Goal: Information Seeking & Learning: Learn about a topic

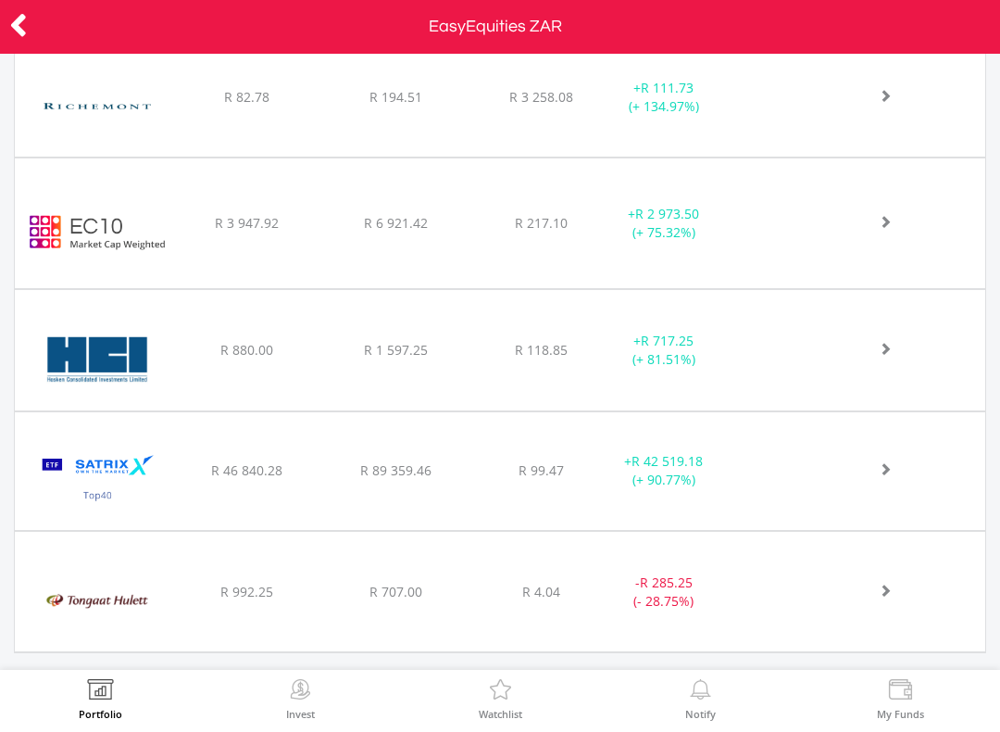
scroll to position [1042, 0]
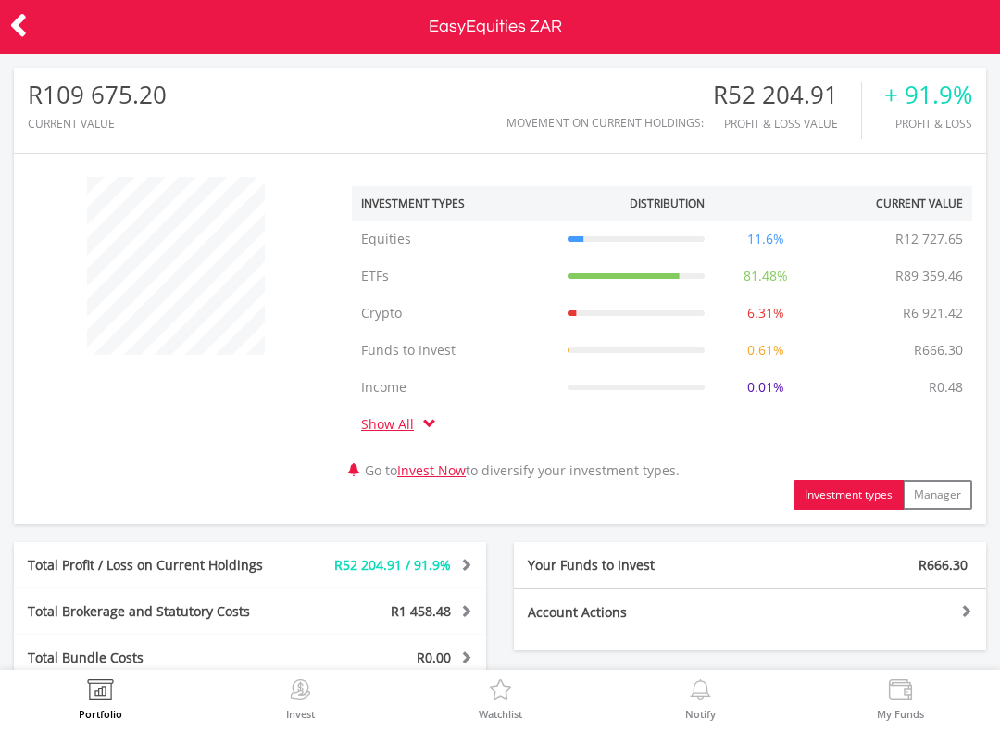
click at [27, 34] on icon at bounding box center [18, 25] width 19 height 36
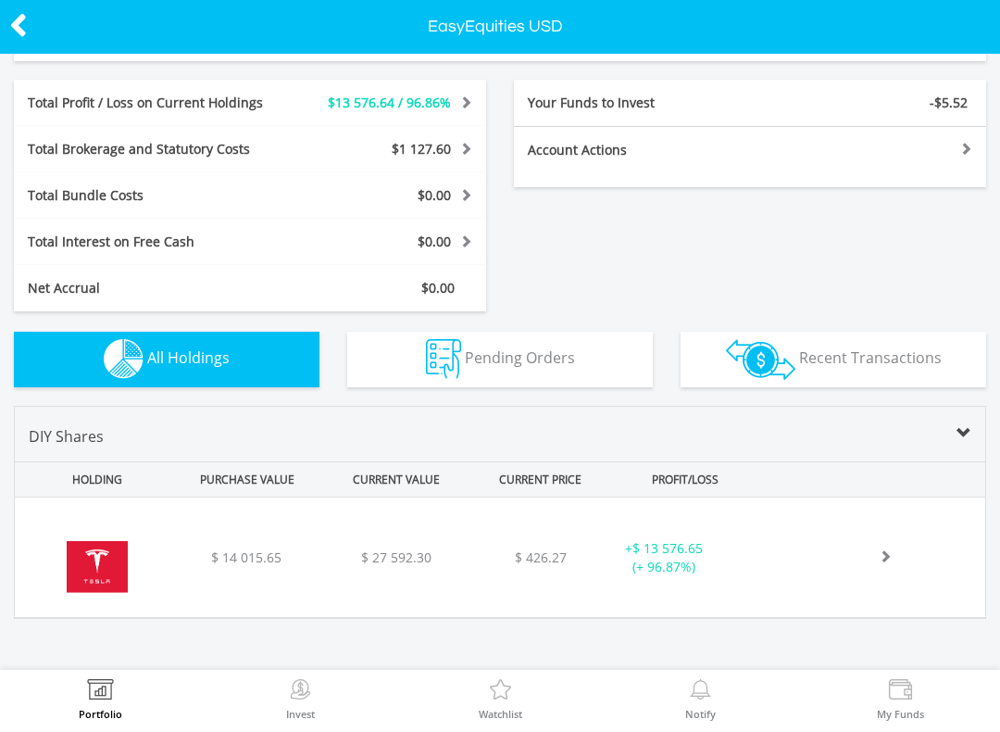
scroll to position [350, 0]
click at [281, 568] on div "﻿ Tesla Inc $ 14 015.65 $ 27 592.30 $ 426.27 + $ 13 576.65 (+ 96.87%)" at bounding box center [500, 556] width 971 height 119
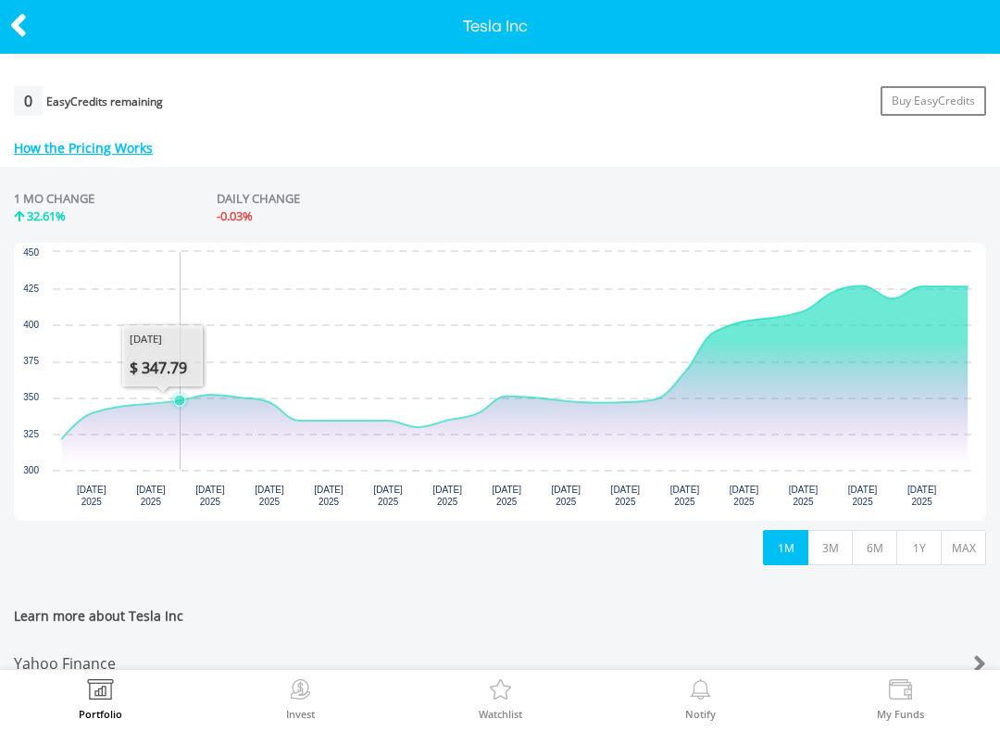
scroll to position [752, 0]
click at [832, 538] on button "3M" at bounding box center [830, 546] width 45 height 35
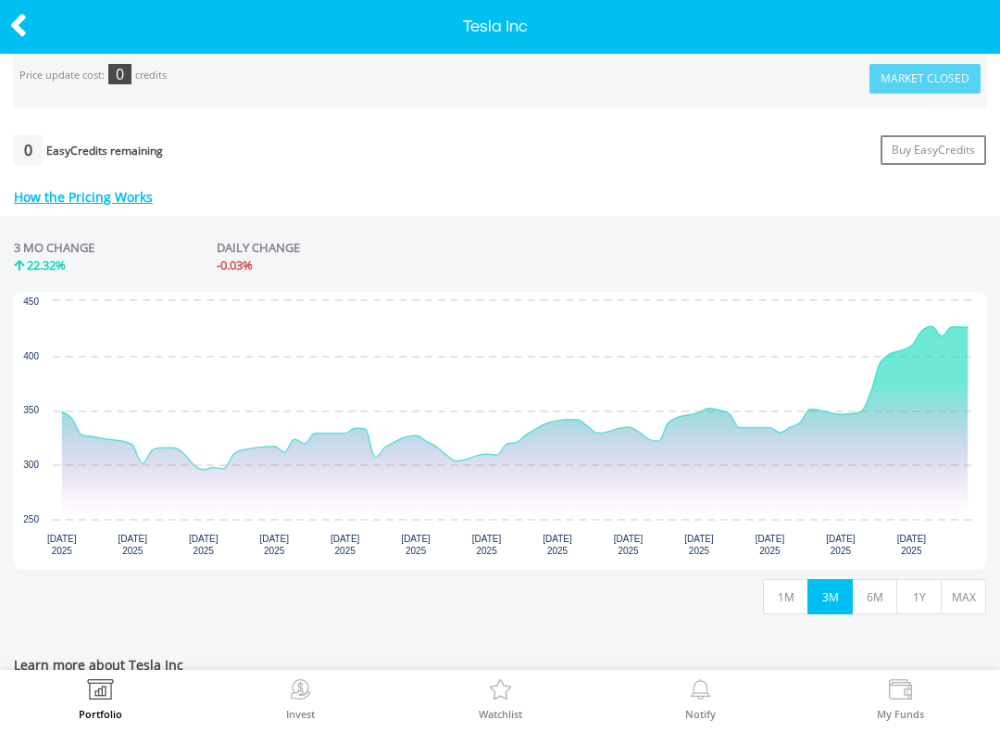
scroll to position [704, 0]
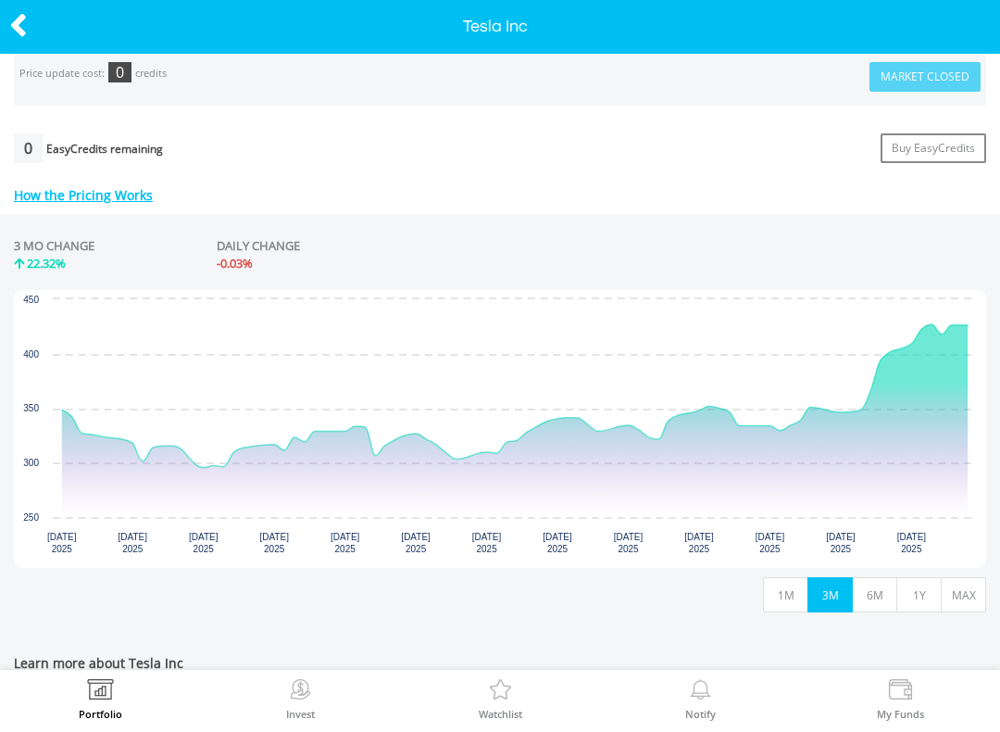
click at [881, 584] on button "6M" at bounding box center [874, 594] width 45 height 35
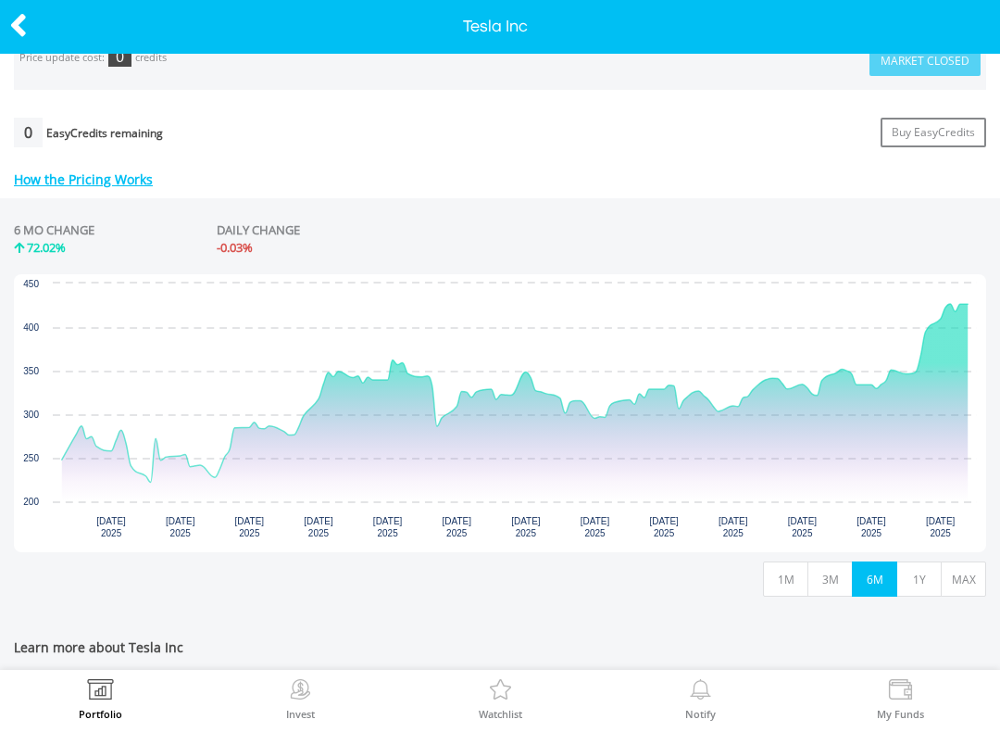
scroll to position [723, 0]
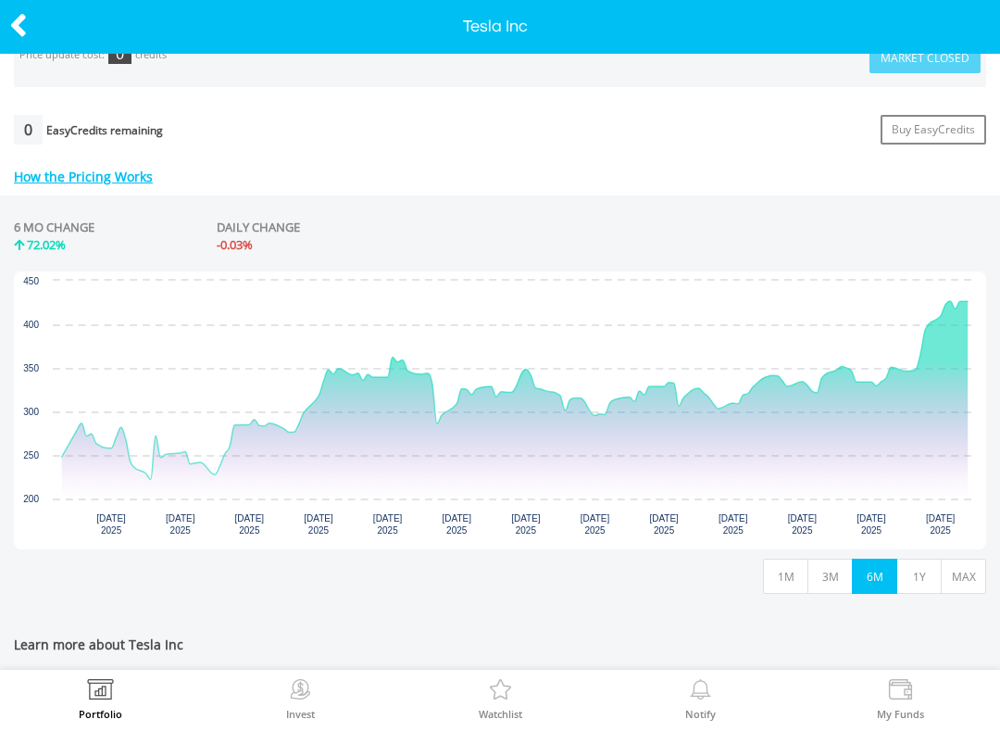
click at [925, 568] on button "1Y" at bounding box center [919, 576] width 45 height 35
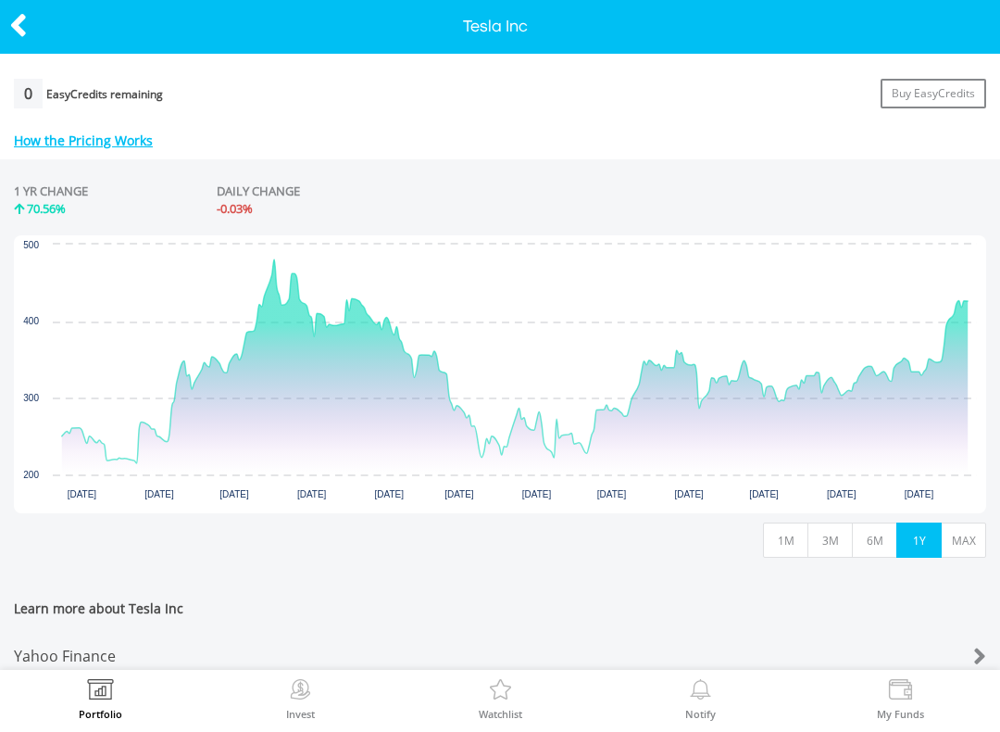
scroll to position [763, 0]
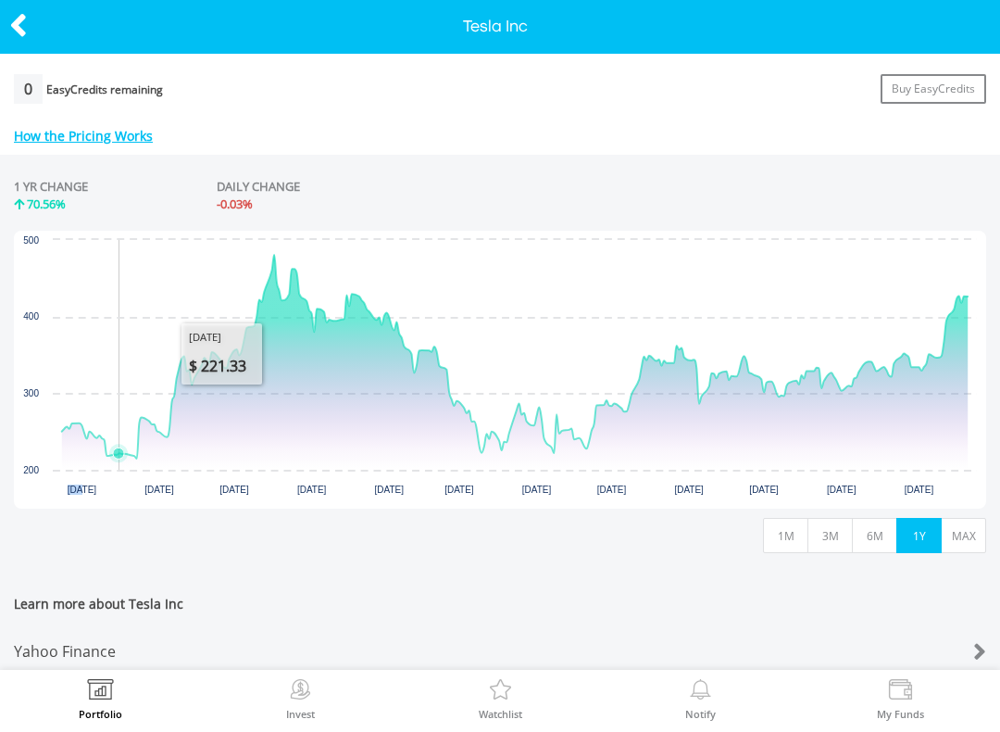
click at [121, 273] on rect "Interactive chart" at bounding box center [500, 370] width 973 height 278
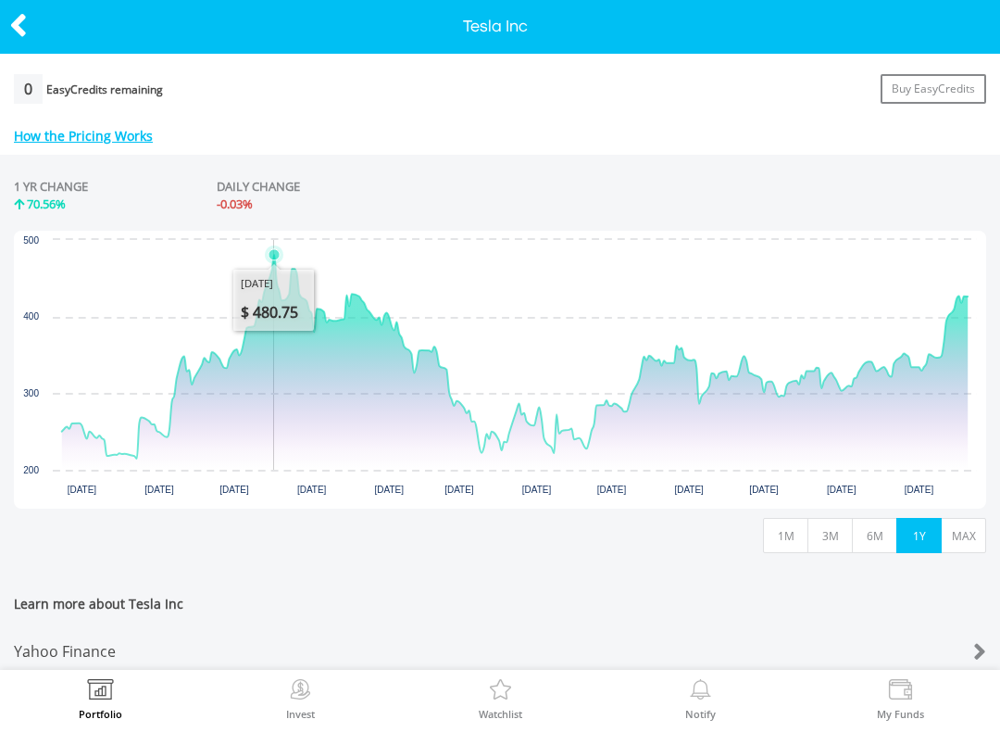
click at [970, 533] on button "MAX" at bounding box center [963, 535] width 45 height 35
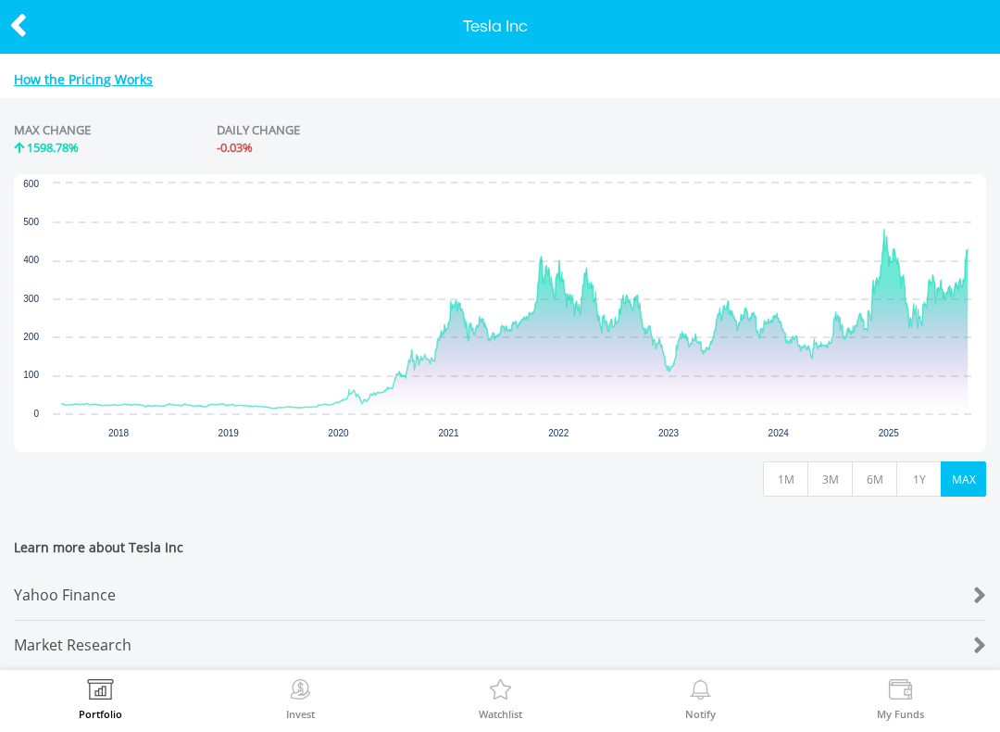
scroll to position [831, 0]
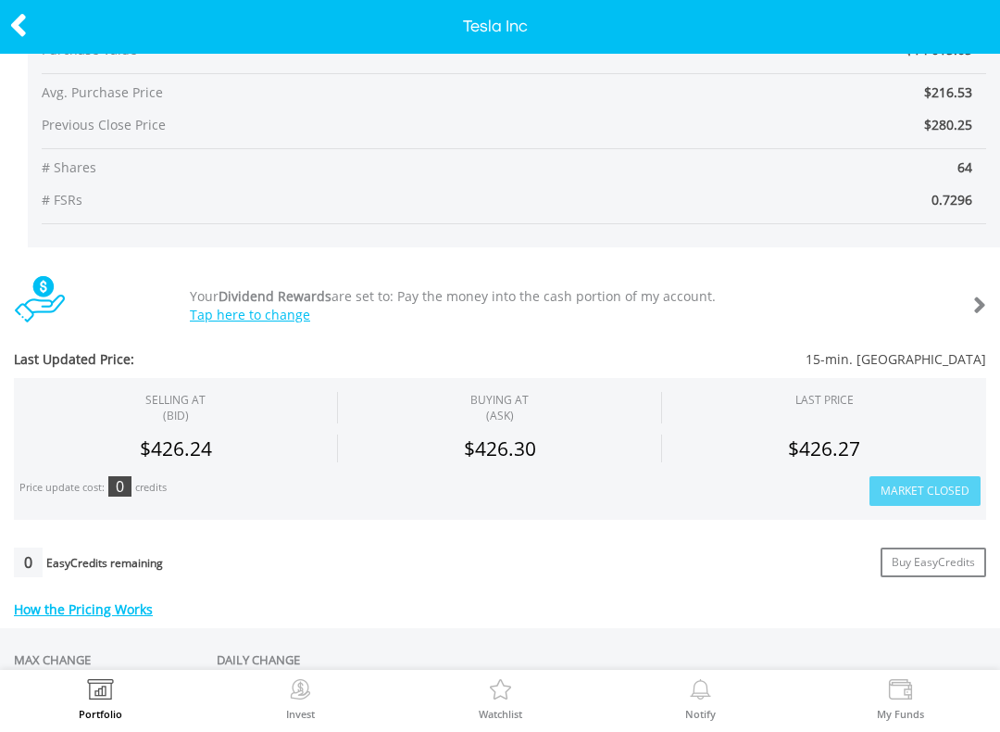
click at [6, 31] on div at bounding box center [50, 26] width 100 height 39
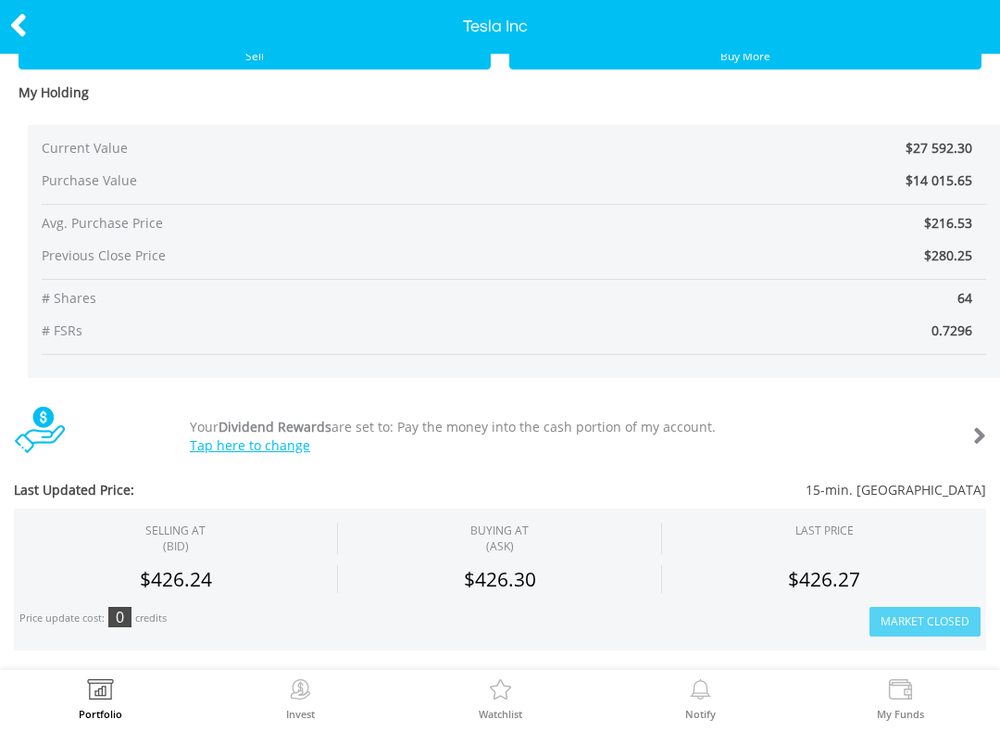
click at [5, 31] on div at bounding box center [50, 26] width 100 height 39
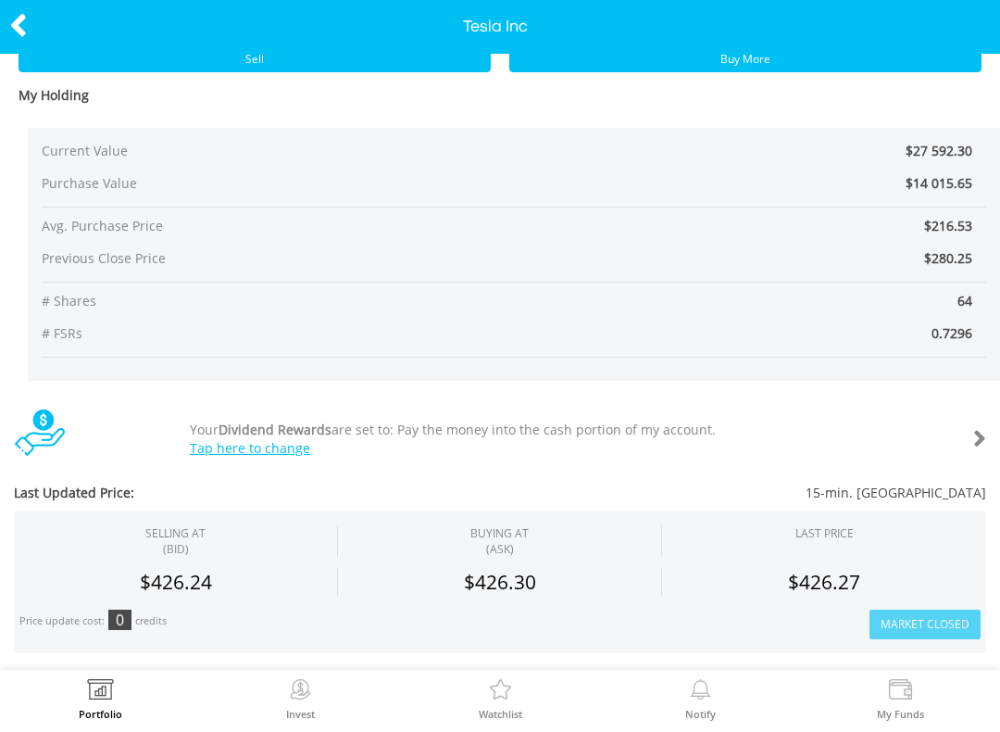
click at [26, 24] on icon at bounding box center [18, 25] width 19 height 36
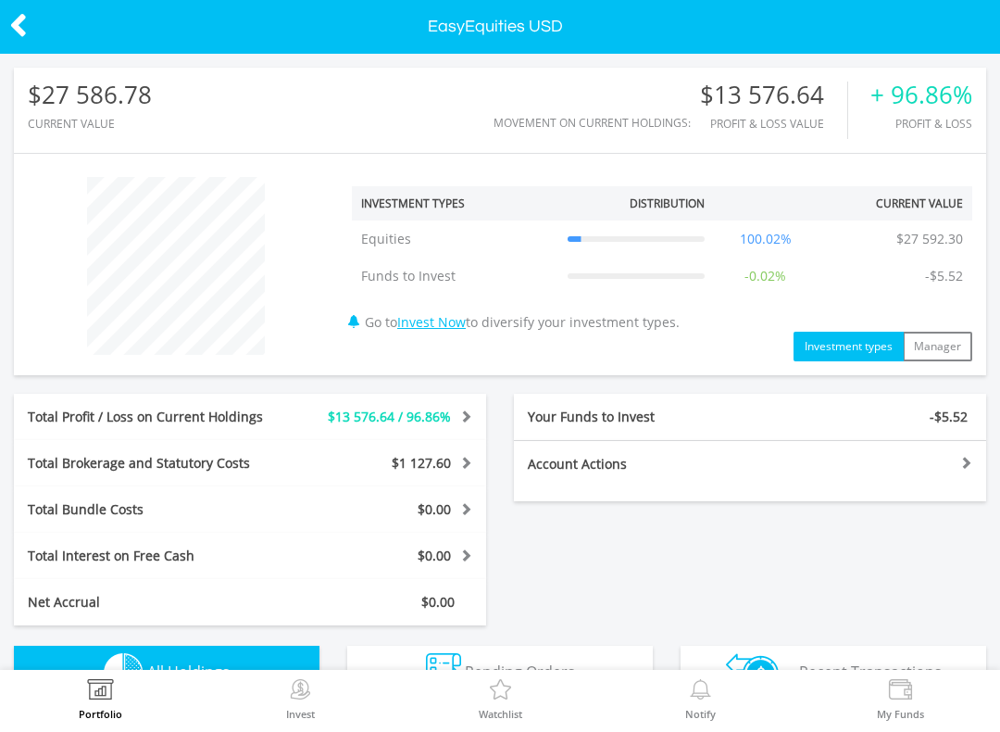
scroll to position [178, 324]
